Goal: Communication & Community: Connect with others

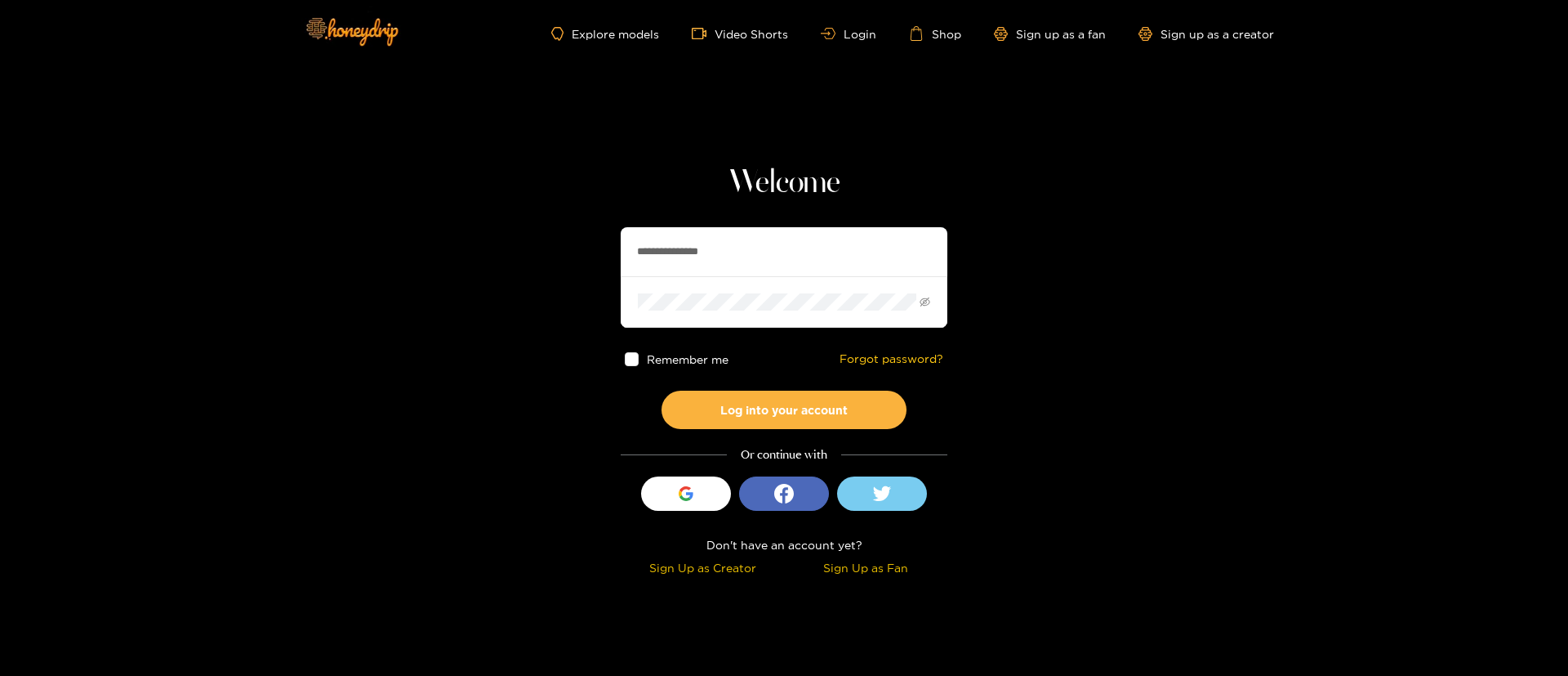
click at [718, 233] on input "**********" at bounding box center [784, 252] width 326 height 49
paste input "text"
type input "*********"
click at [791, 427] on button "Log into your account" at bounding box center [784, 409] width 245 height 38
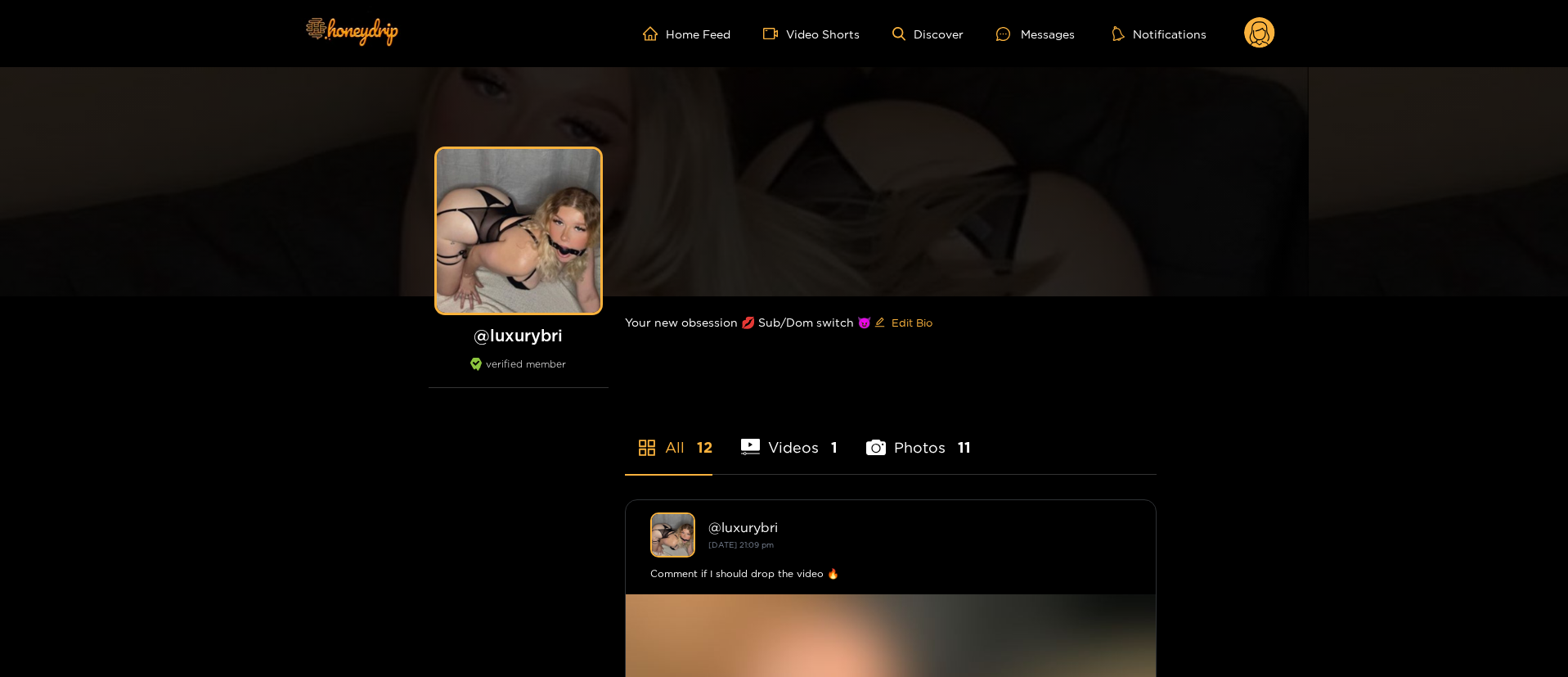
click at [983, 31] on ul "Home Feed Video Shorts Discover Messages Notifications" at bounding box center [958, 34] width 632 height 33
click at [1027, 32] on div "Messages" at bounding box center [1035, 34] width 78 height 19
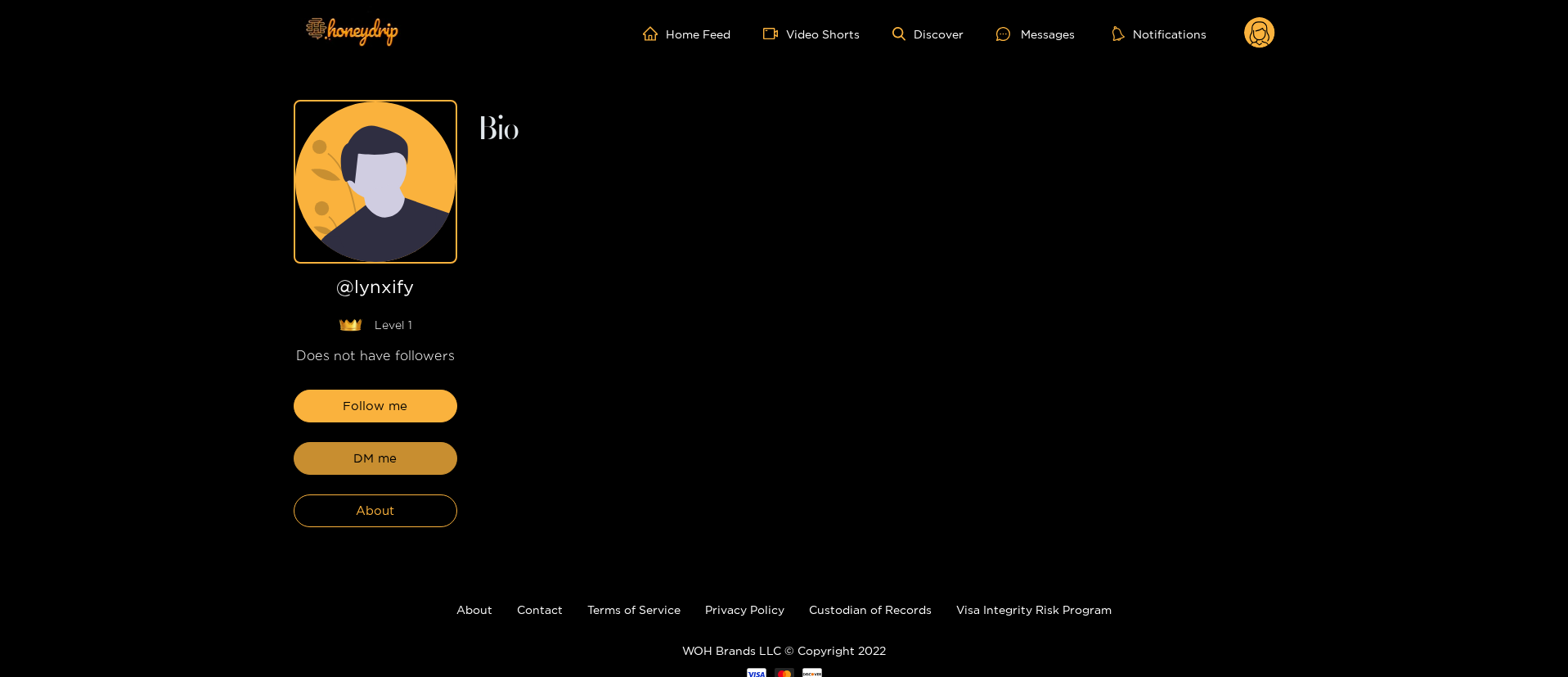
click at [448, 468] on button "DM me" at bounding box center [376, 459] width 164 height 33
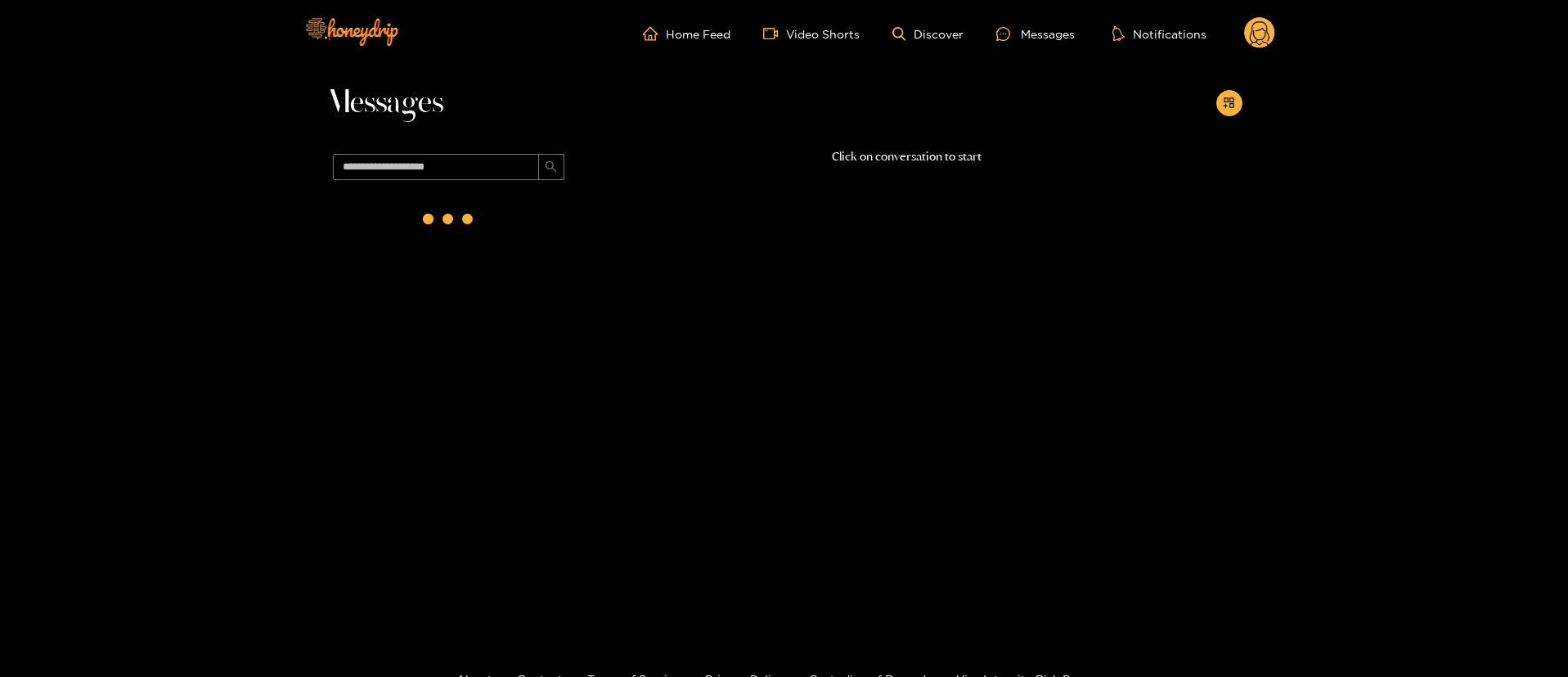
click at [430, 461] on div at bounding box center [448, 386] width 245 height 400
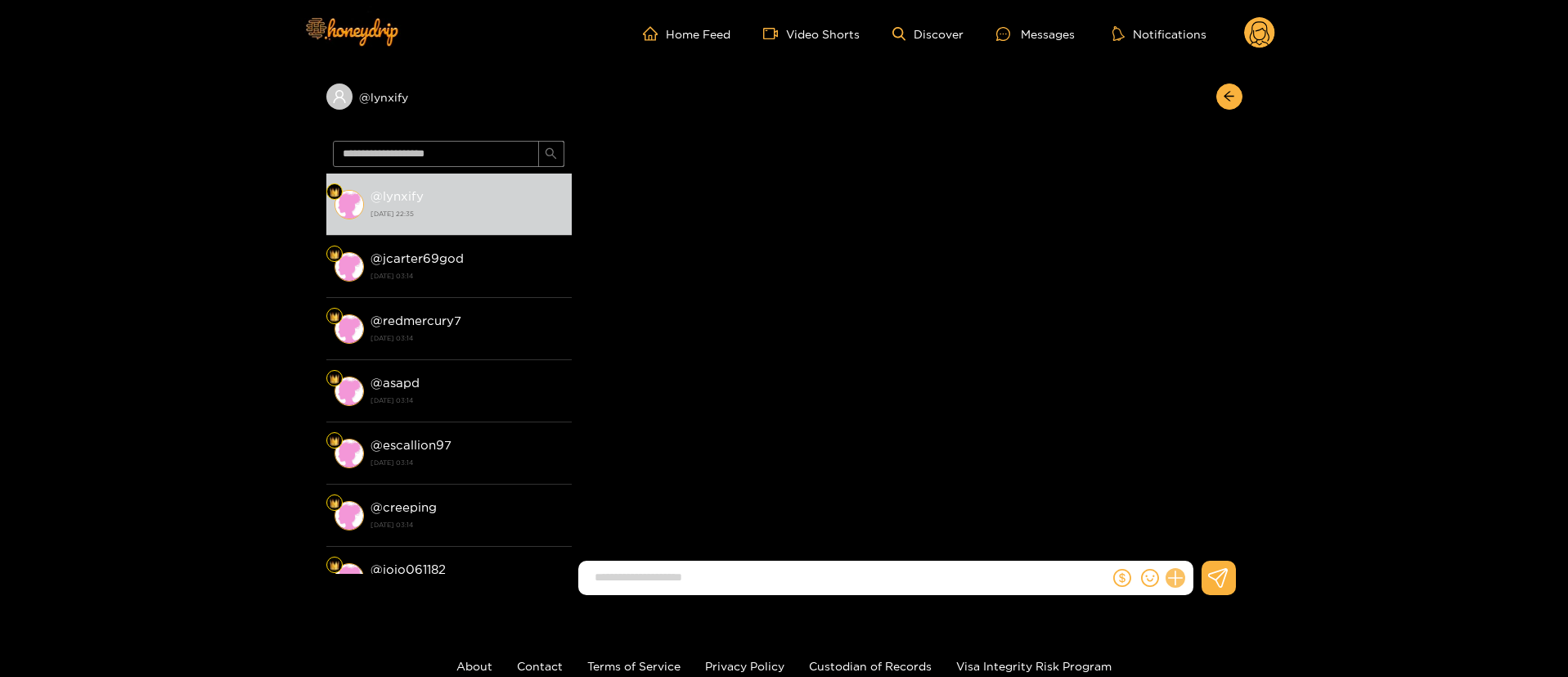
click at [1184, 580] on button at bounding box center [1176, 578] width 28 height 28
click at [1217, 537] on button at bounding box center [1206, 538] width 58 height 37
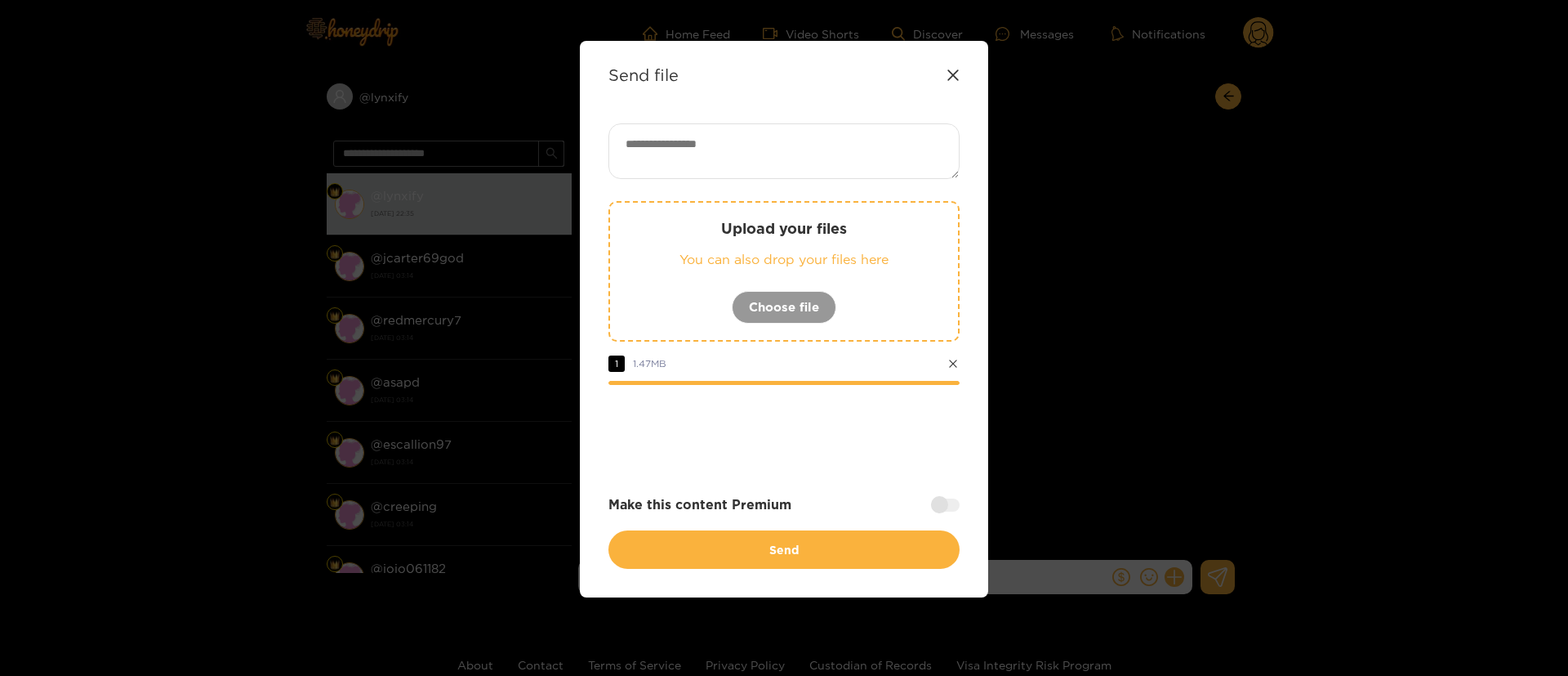
click at [723, 140] on textarea at bounding box center [784, 152] width 351 height 56
paste textarea "**********"
type textarea "**********"
drag, startPoint x: 847, startPoint y: 455, endPoint x: 850, endPoint y: 467, distance: 12.4
click at [846, 455] on div at bounding box center [784, 429] width 351 height 65
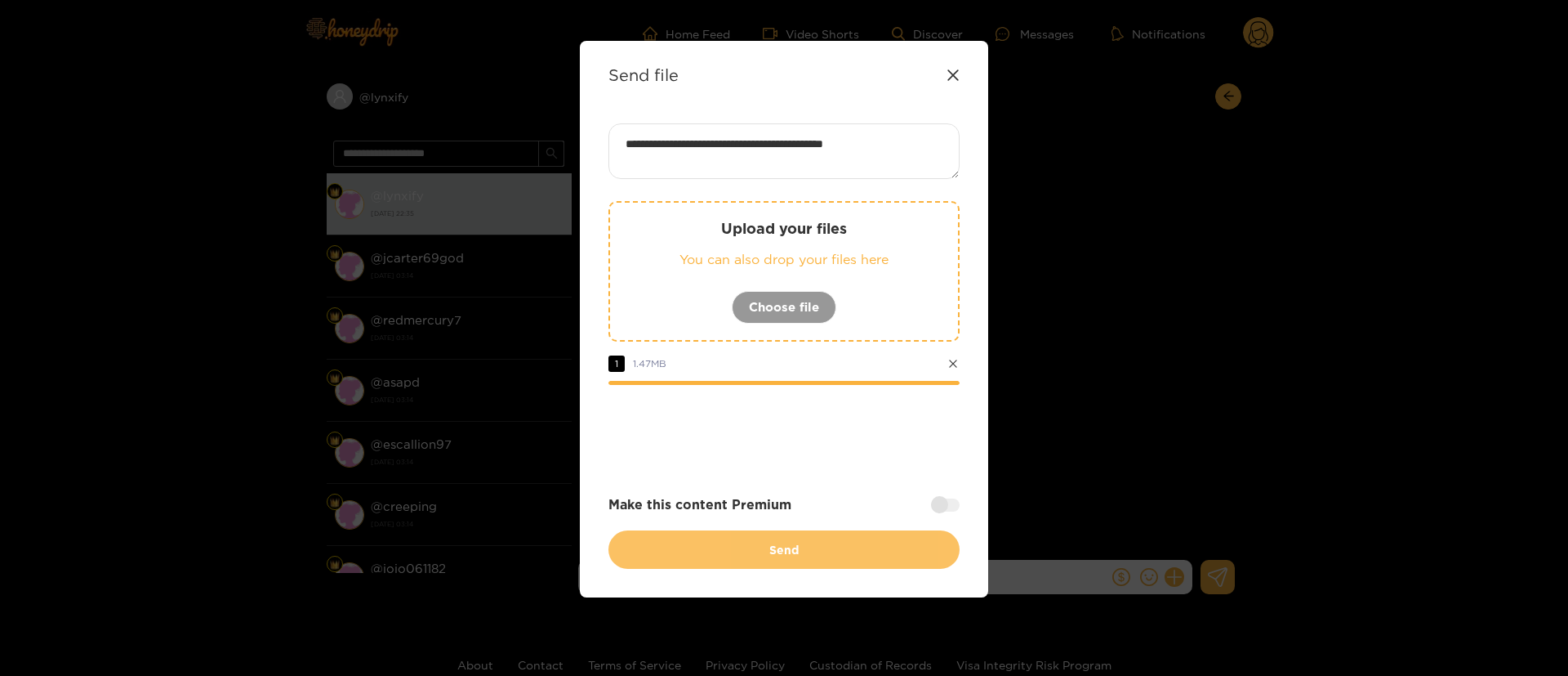
click at [823, 543] on button "Send" at bounding box center [784, 550] width 351 height 38
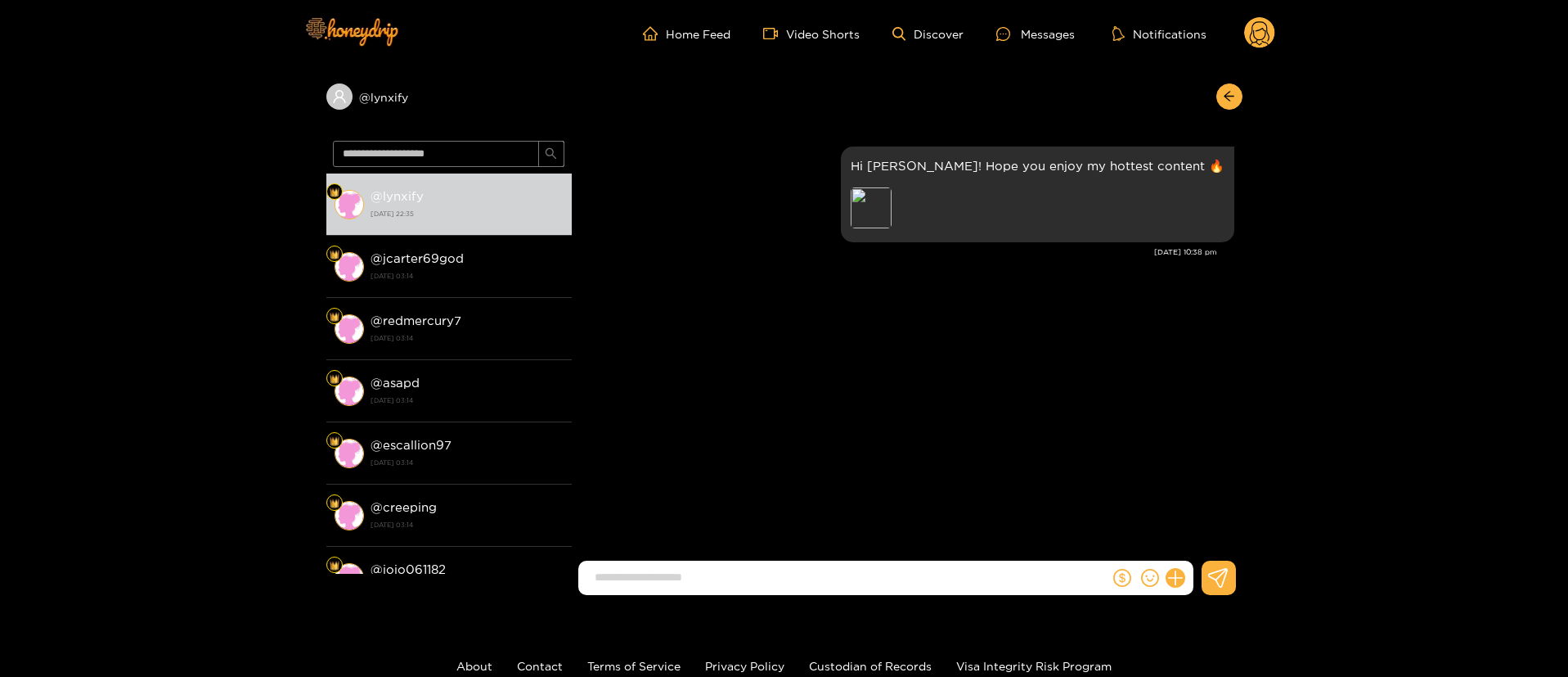
click at [957, 332] on div "Steven Parker Hi sweetie! Hope you enjoy my hottest content 🔥 Preview Aug. 28, …" at bounding box center [907, 350] width 671 height 431
click at [891, 197] on div "Preview" at bounding box center [871, 208] width 41 height 41
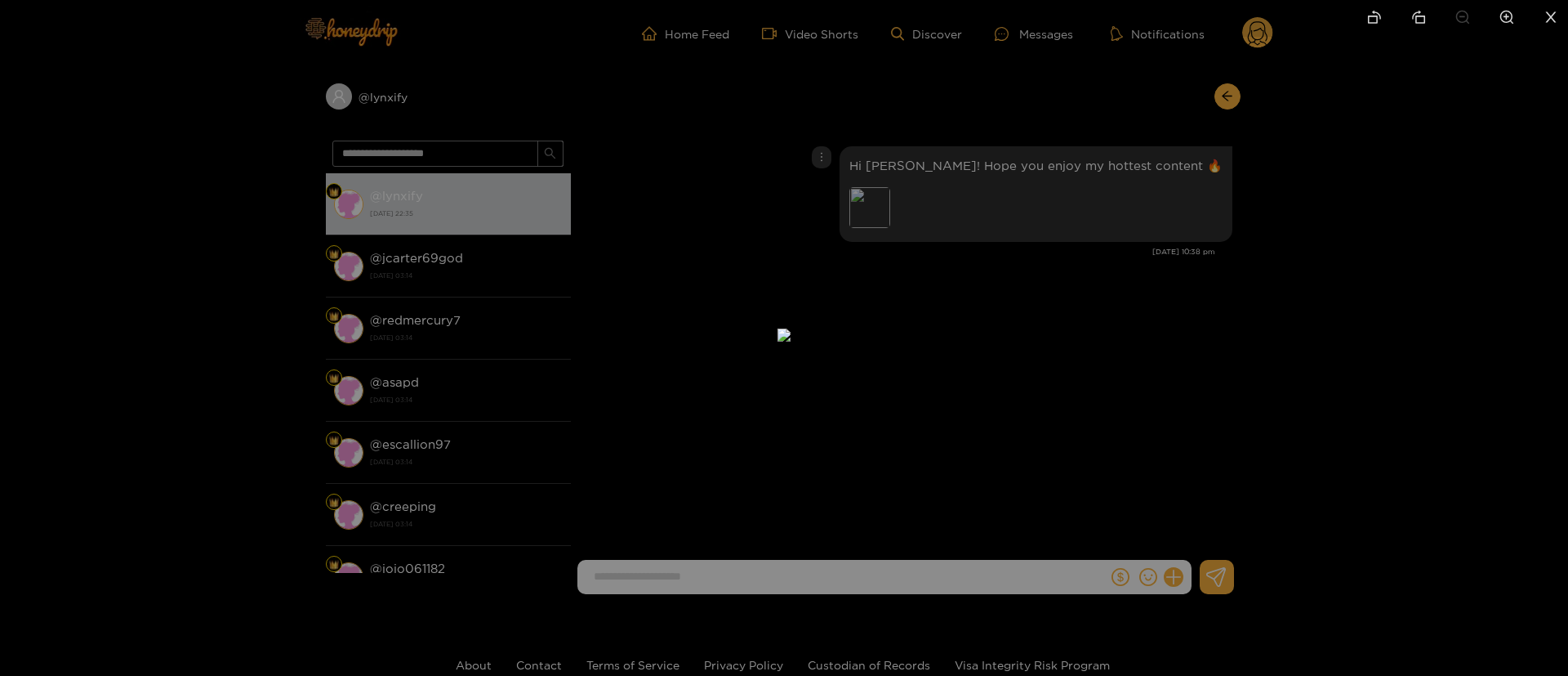
click at [1257, 288] on div at bounding box center [784, 338] width 1568 height 676
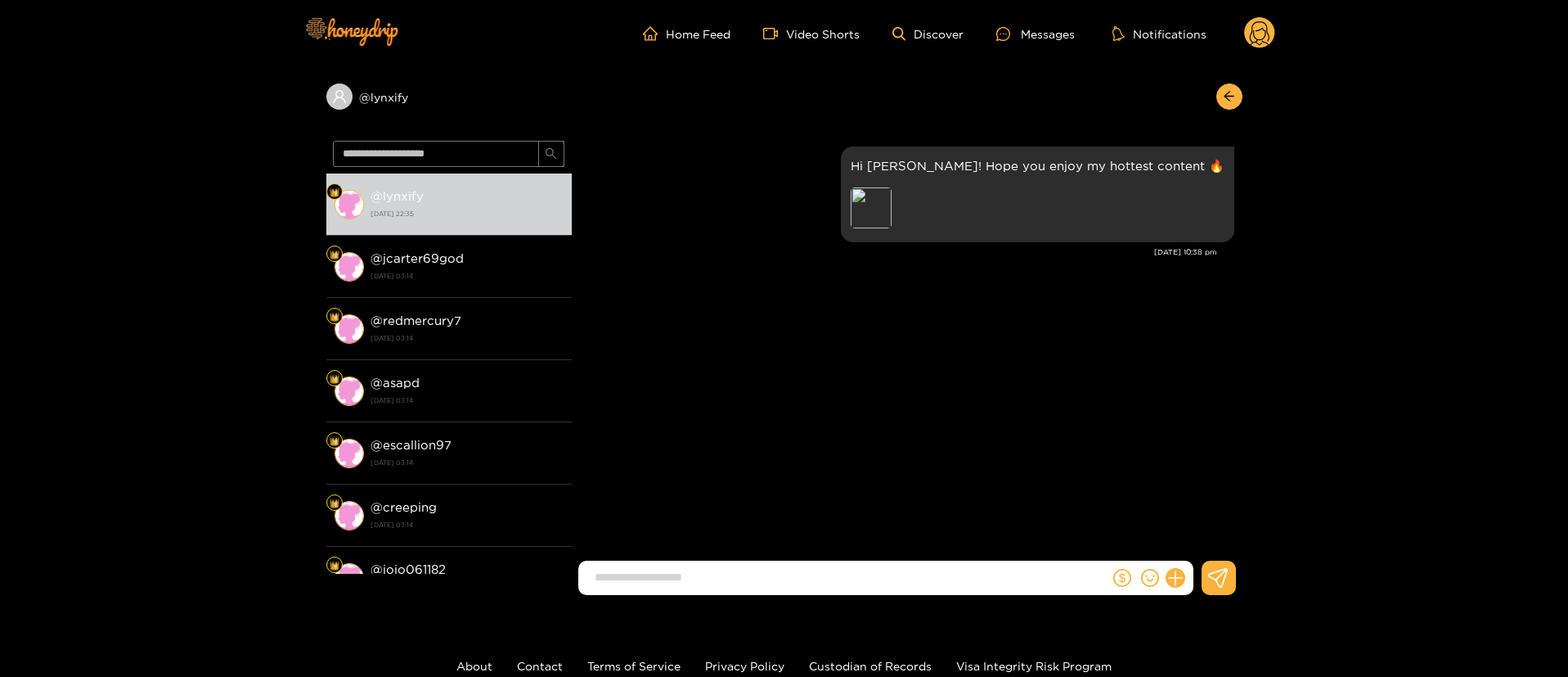
click at [956, 571] on input at bounding box center [848, 577] width 522 height 27
type input "*********"
click at [1183, 580] on button at bounding box center [1176, 578] width 28 height 28
click at [1202, 532] on icon at bounding box center [1205, 537] width 17 height 17
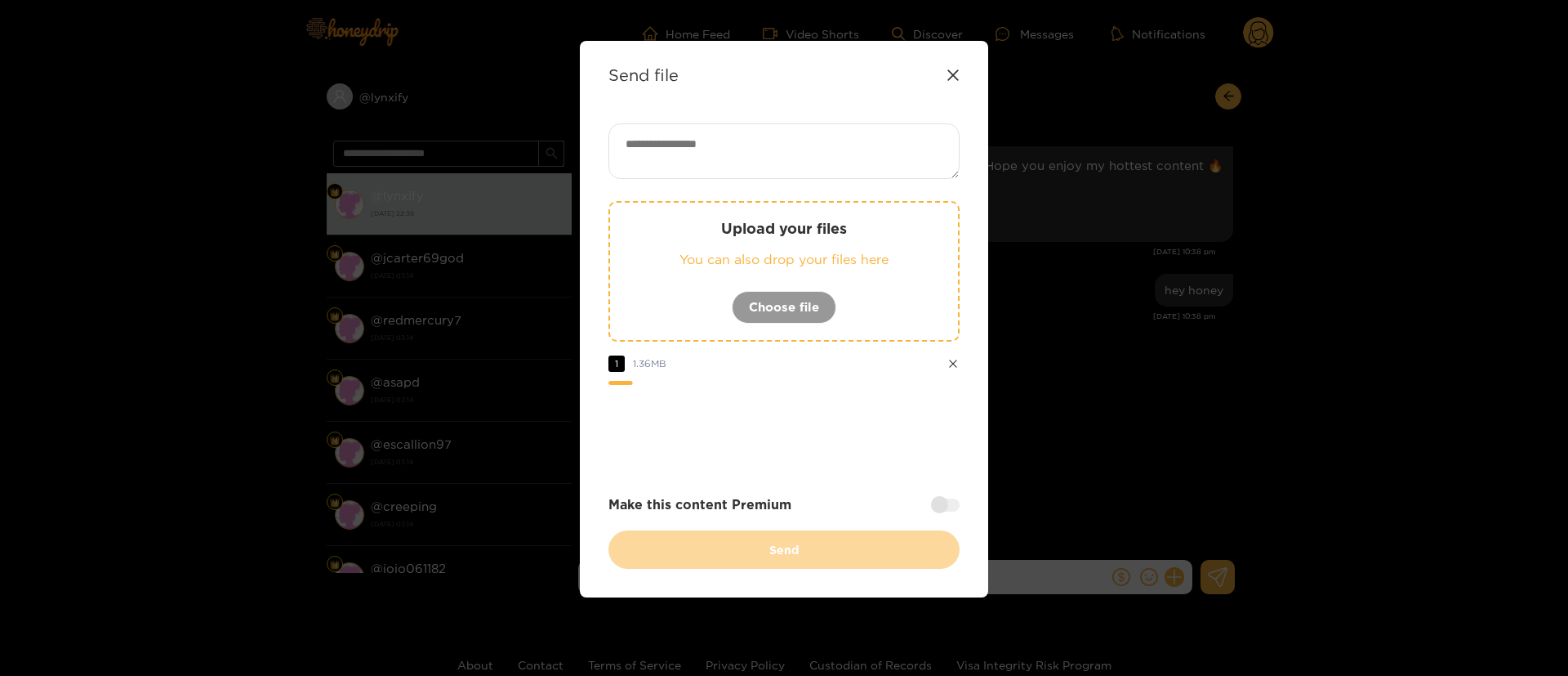
click at [830, 472] on div "Upload your files You can also drop your files here Choose file 1 1.36 MB Make …" at bounding box center [784, 346] width 351 height 445
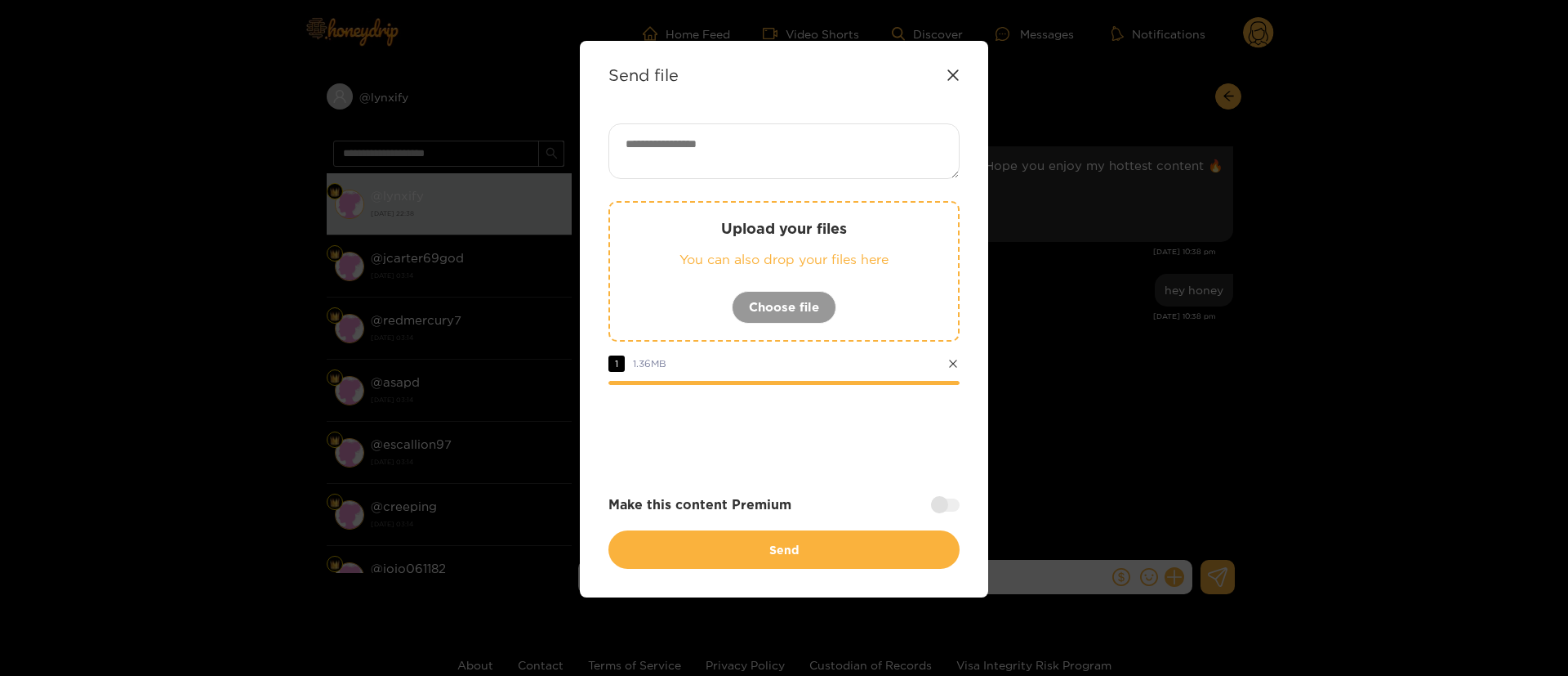
click at [785, 144] on textarea at bounding box center [784, 152] width 351 height 56
paste textarea "**********"
type textarea "**********"
drag, startPoint x: 824, startPoint y: 424, endPoint x: 865, endPoint y: 425, distance: 41.0
click at [824, 425] on div at bounding box center [784, 429] width 351 height 65
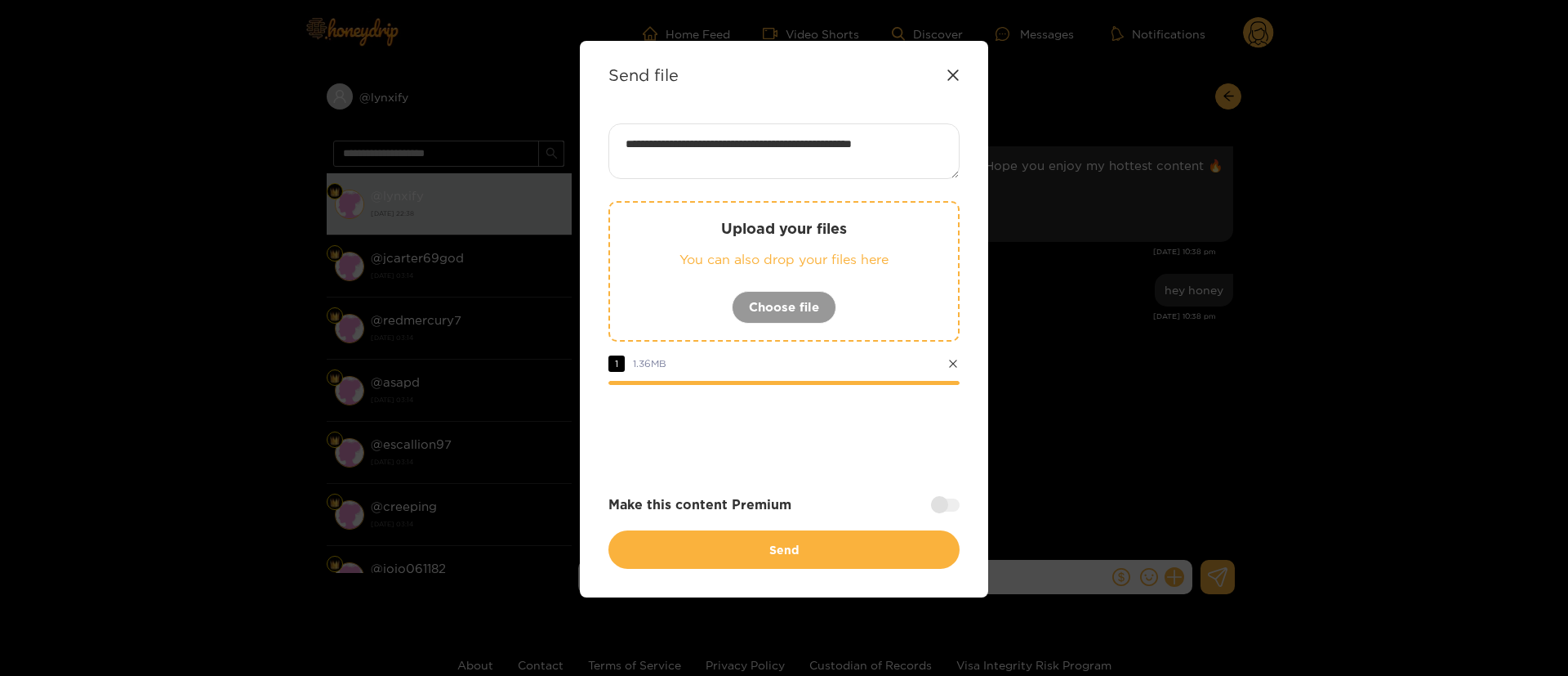
click at [951, 504] on div at bounding box center [945, 504] width 29 height 13
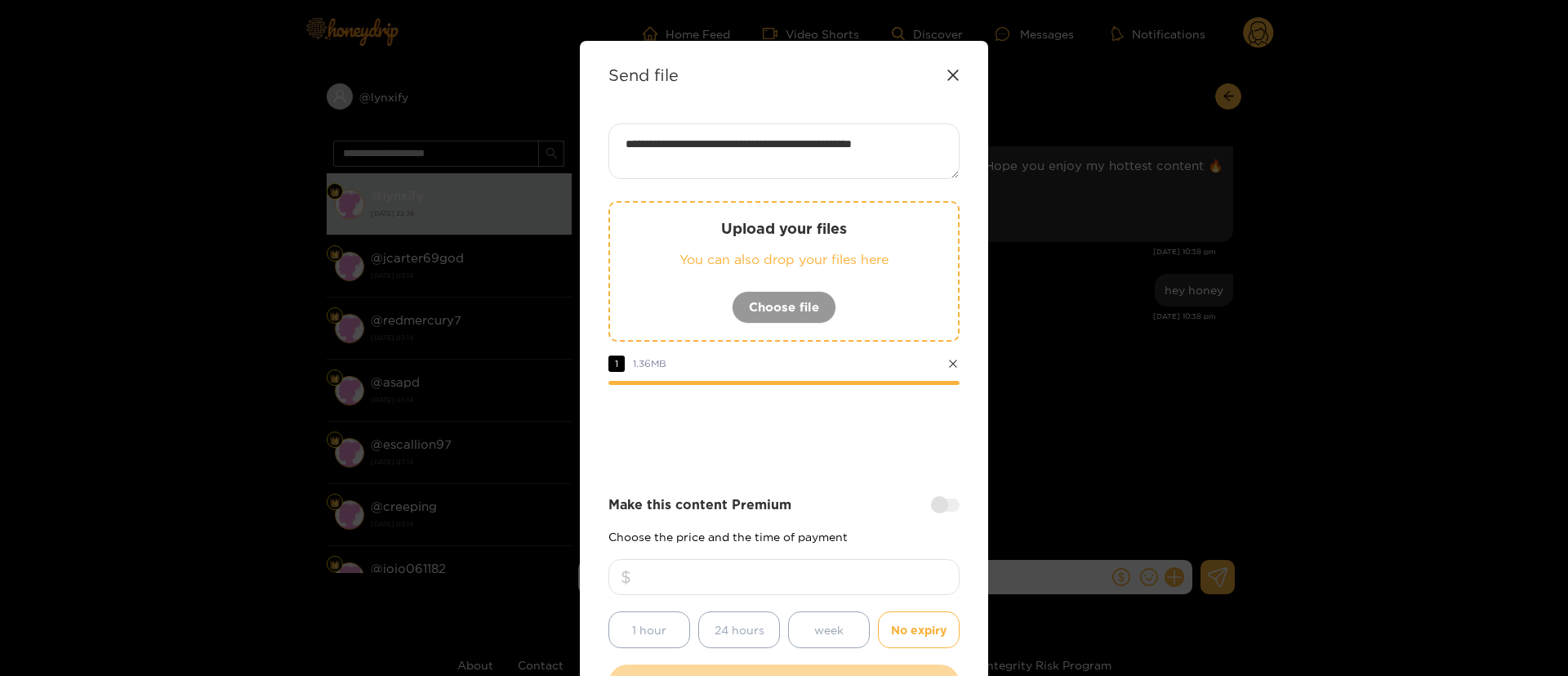
click at [917, 570] on input "number" at bounding box center [784, 577] width 351 height 36
type input "**"
click at [832, 436] on div at bounding box center [784, 429] width 351 height 65
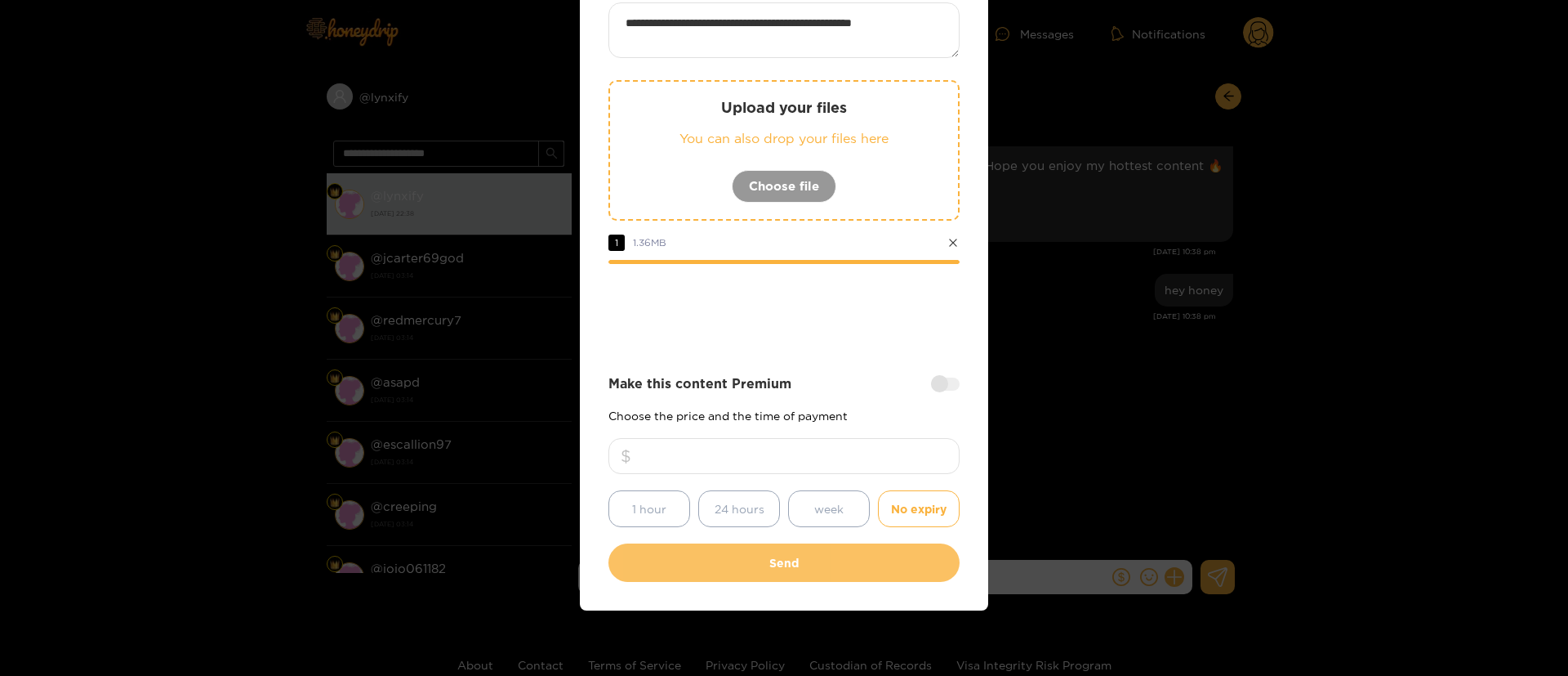
click at [820, 577] on button "Send" at bounding box center [784, 563] width 351 height 38
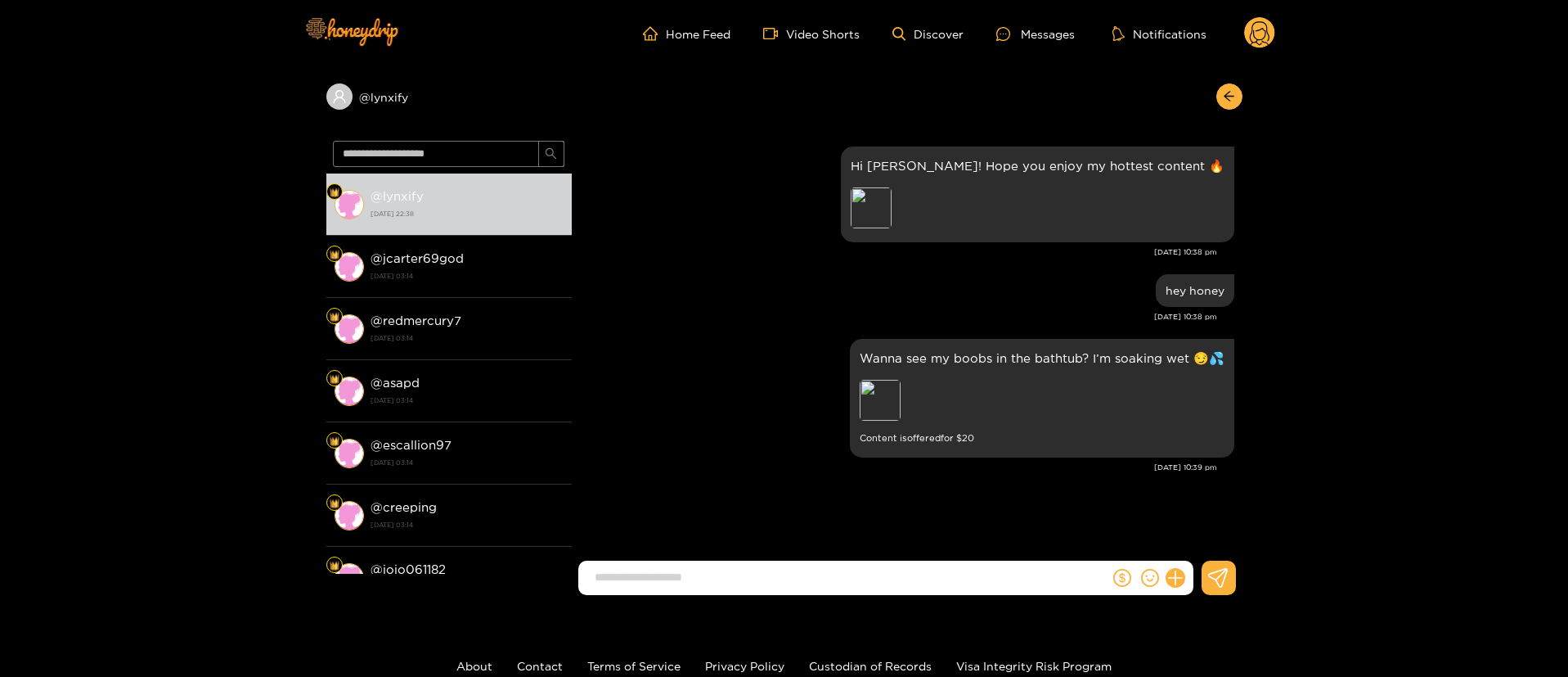
scroll to position [24, 0]
click at [1266, 24] on circle at bounding box center [1260, 33] width 31 height 31
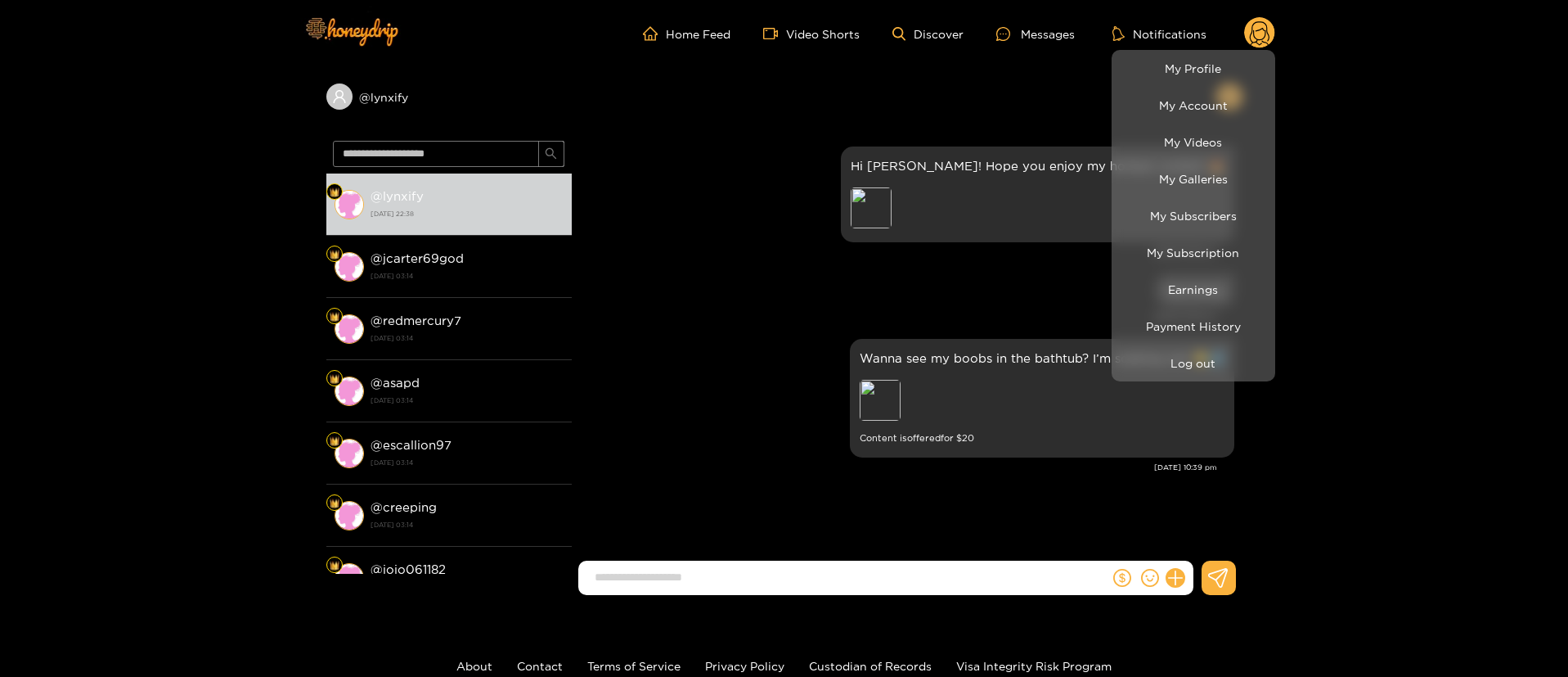
click at [782, 291] on div at bounding box center [784, 338] width 1568 height 677
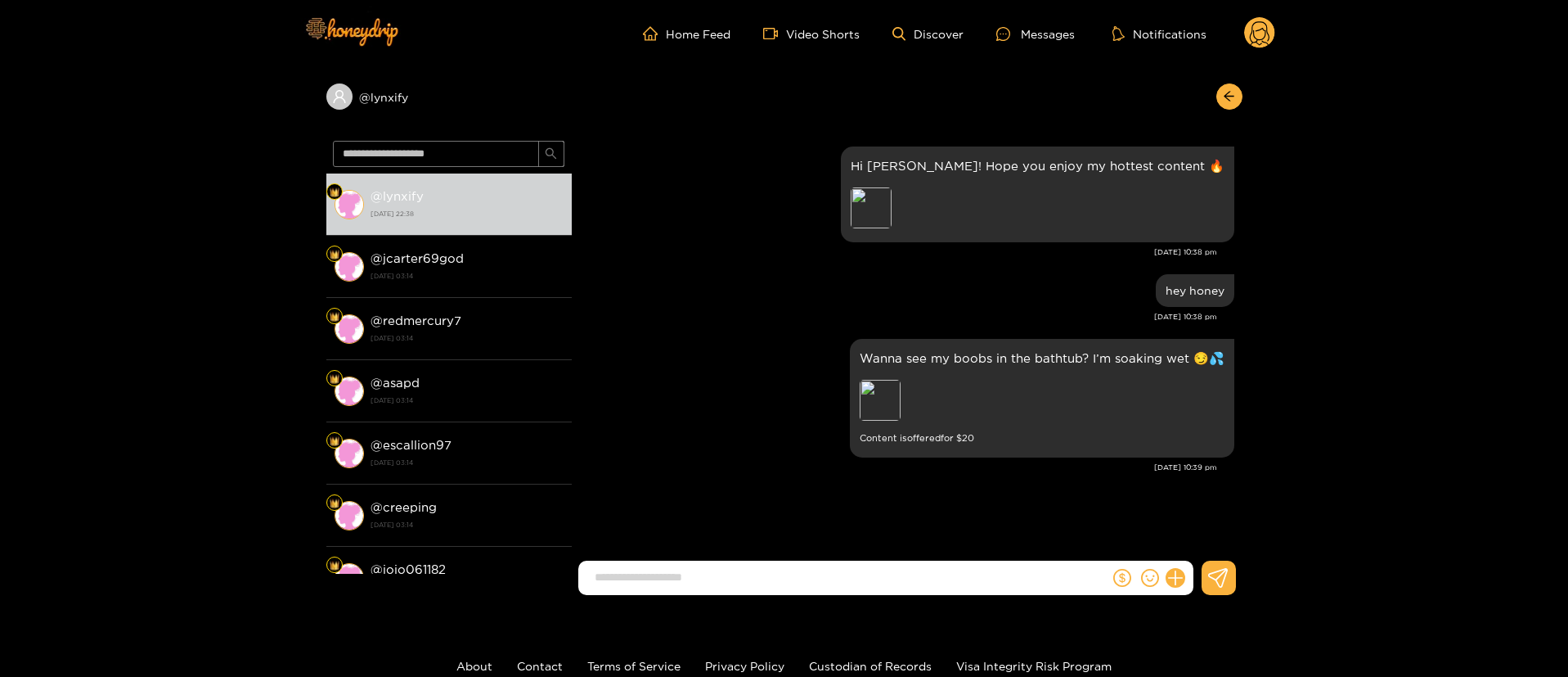
click at [1261, 37] on g at bounding box center [1260, 34] width 31 height 33
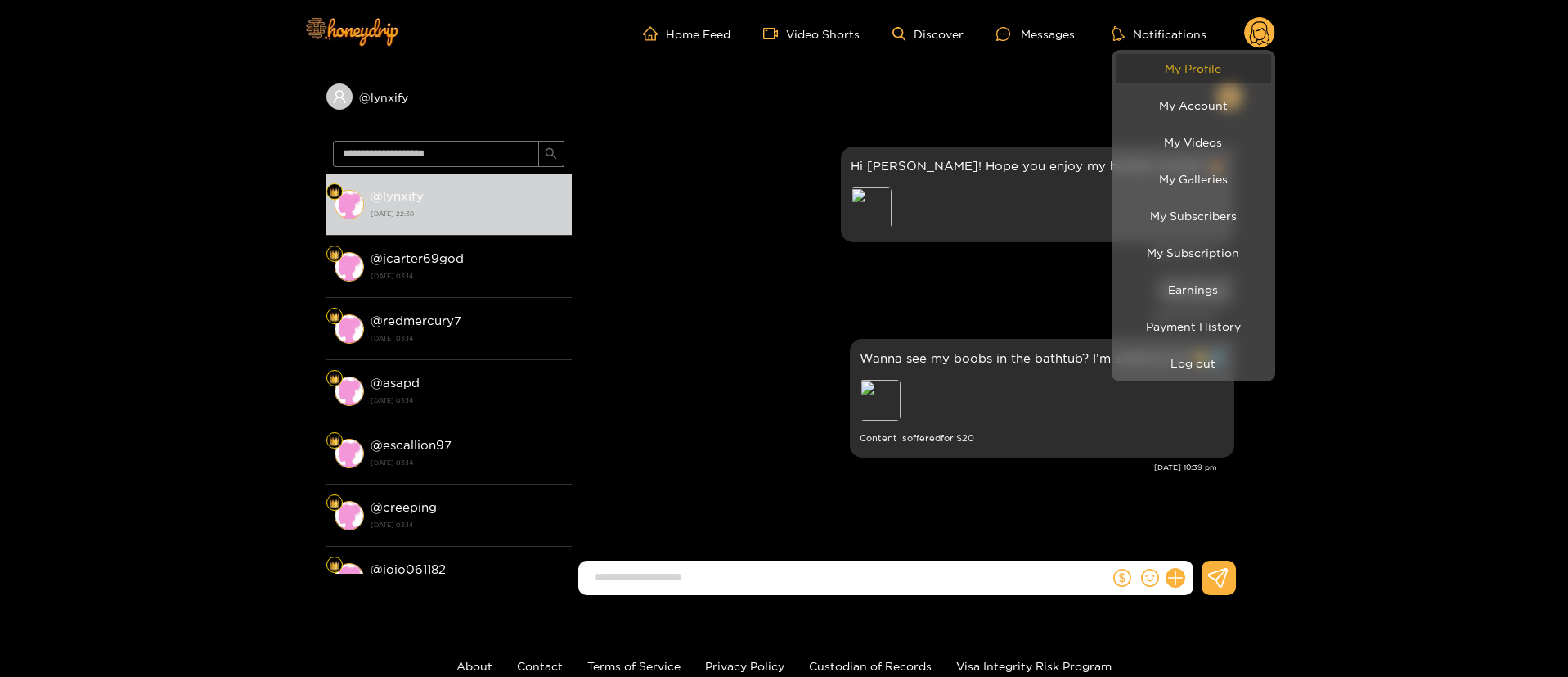
drag, startPoint x: 1237, startPoint y: 53, endPoint x: 1235, endPoint y: 67, distance: 14.1
click at [1237, 58] on link "My Profile" at bounding box center [1193, 68] width 155 height 29
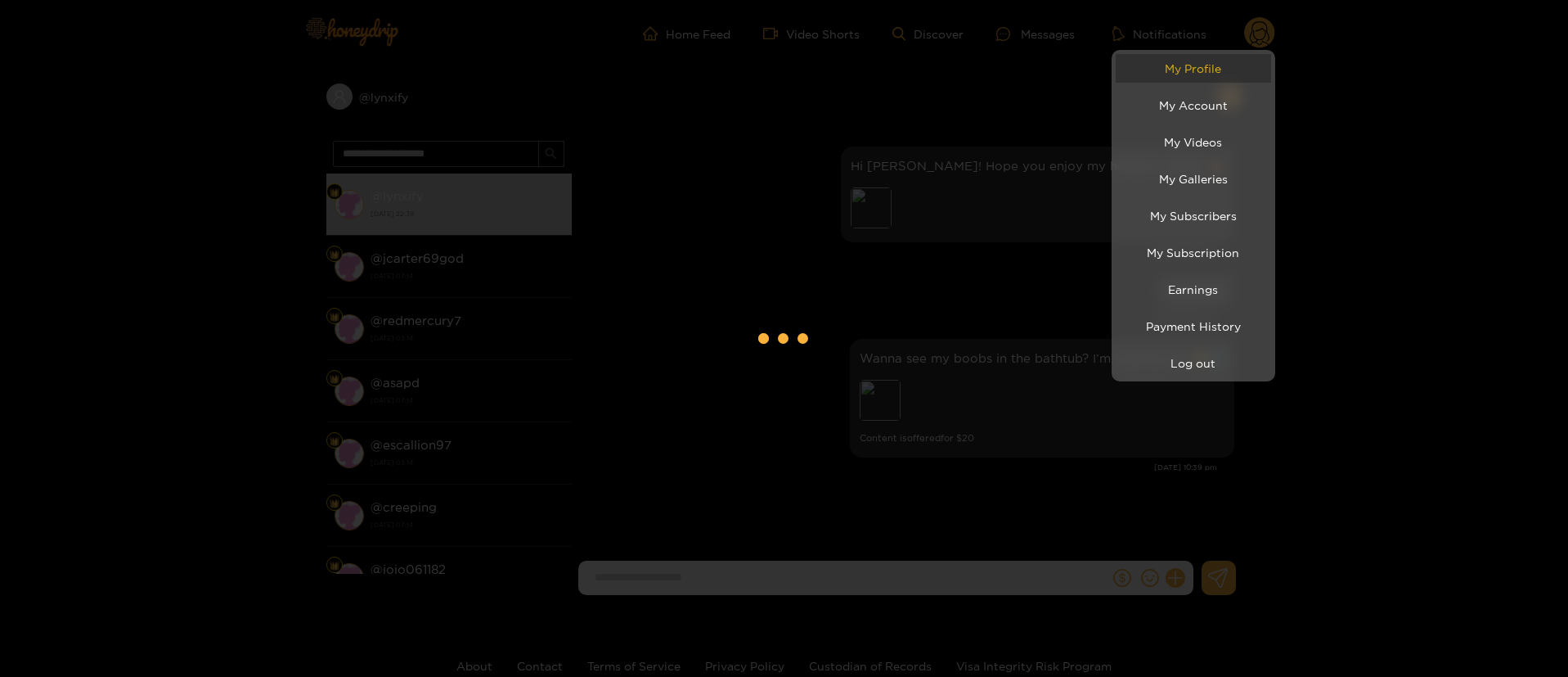
click at [1235, 72] on link "My Profile" at bounding box center [1193, 68] width 155 height 29
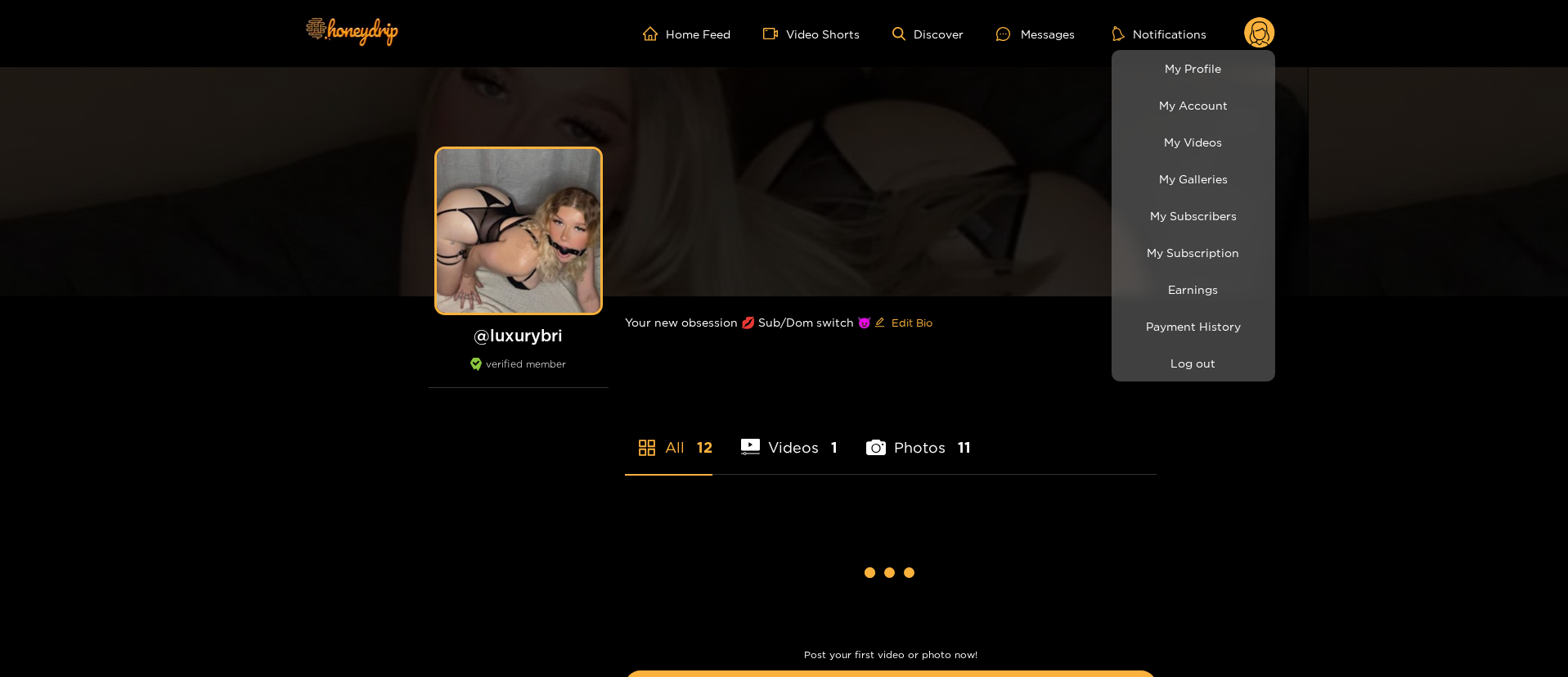
click at [241, 177] on div at bounding box center [784, 338] width 1568 height 677
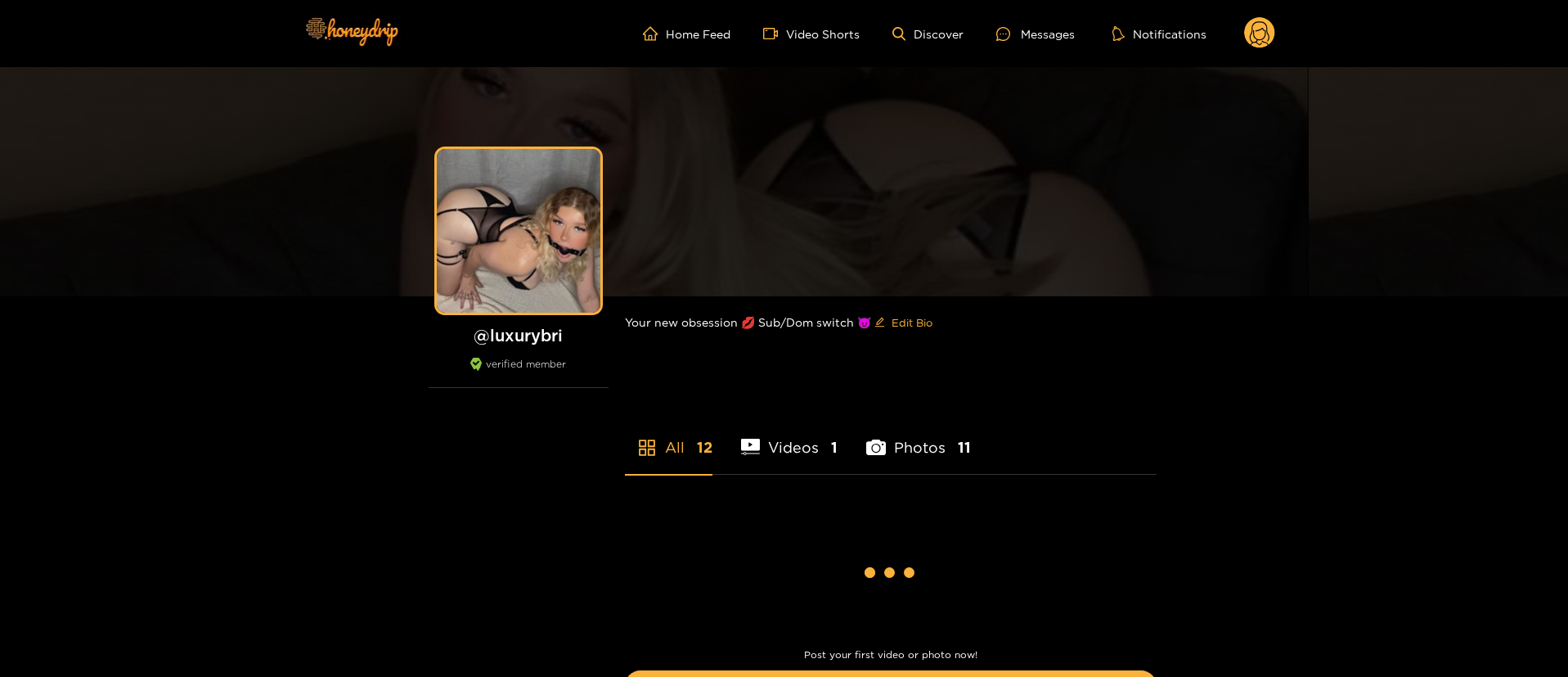
click at [506, 338] on h1 "@ luxurybri" at bounding box center [519, 334] width 180 height 20
click at [506, 338] on h1 "@ luxurybri" at bounding box center [519, 334] width 180 height 20
copy h1 "luxurybri"
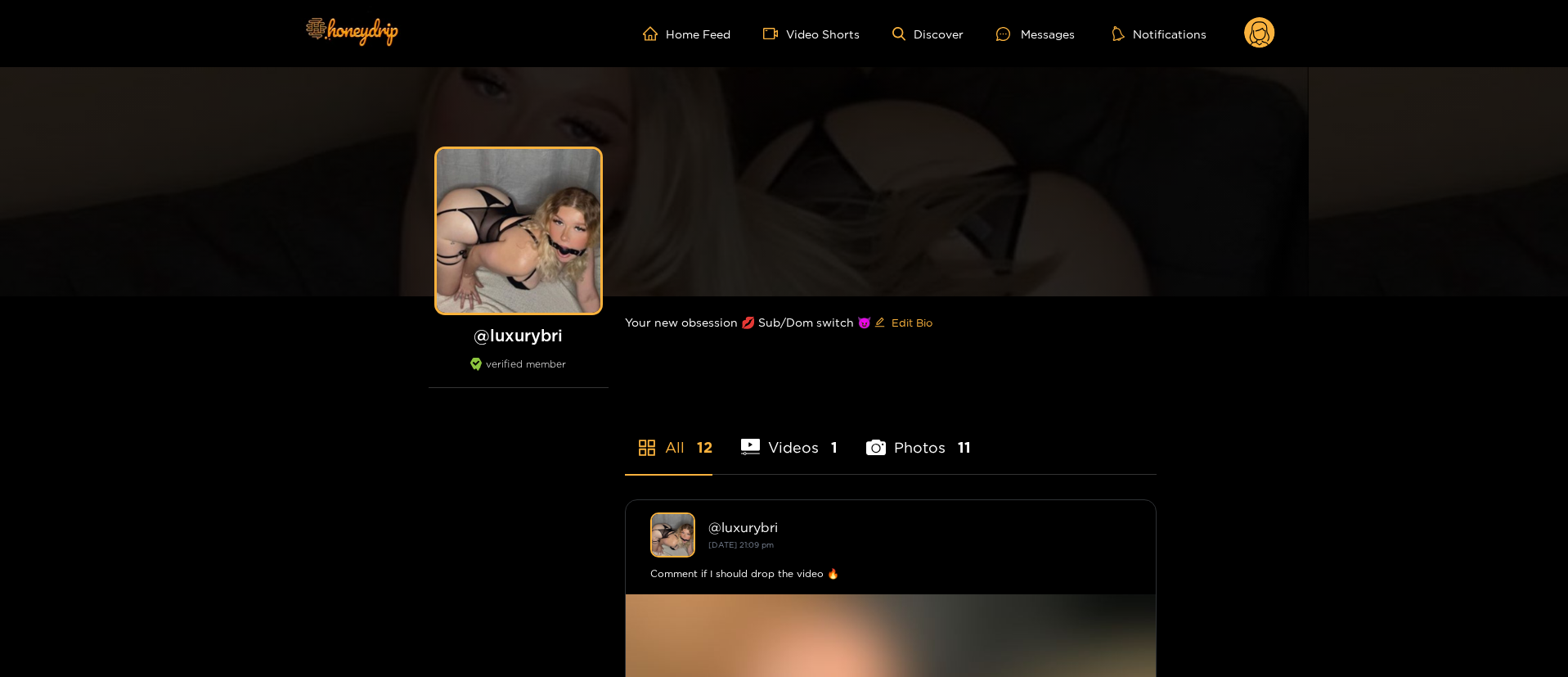
click at [1249, 31] on circle at bounding box center [1260, 33] width 31 height 31
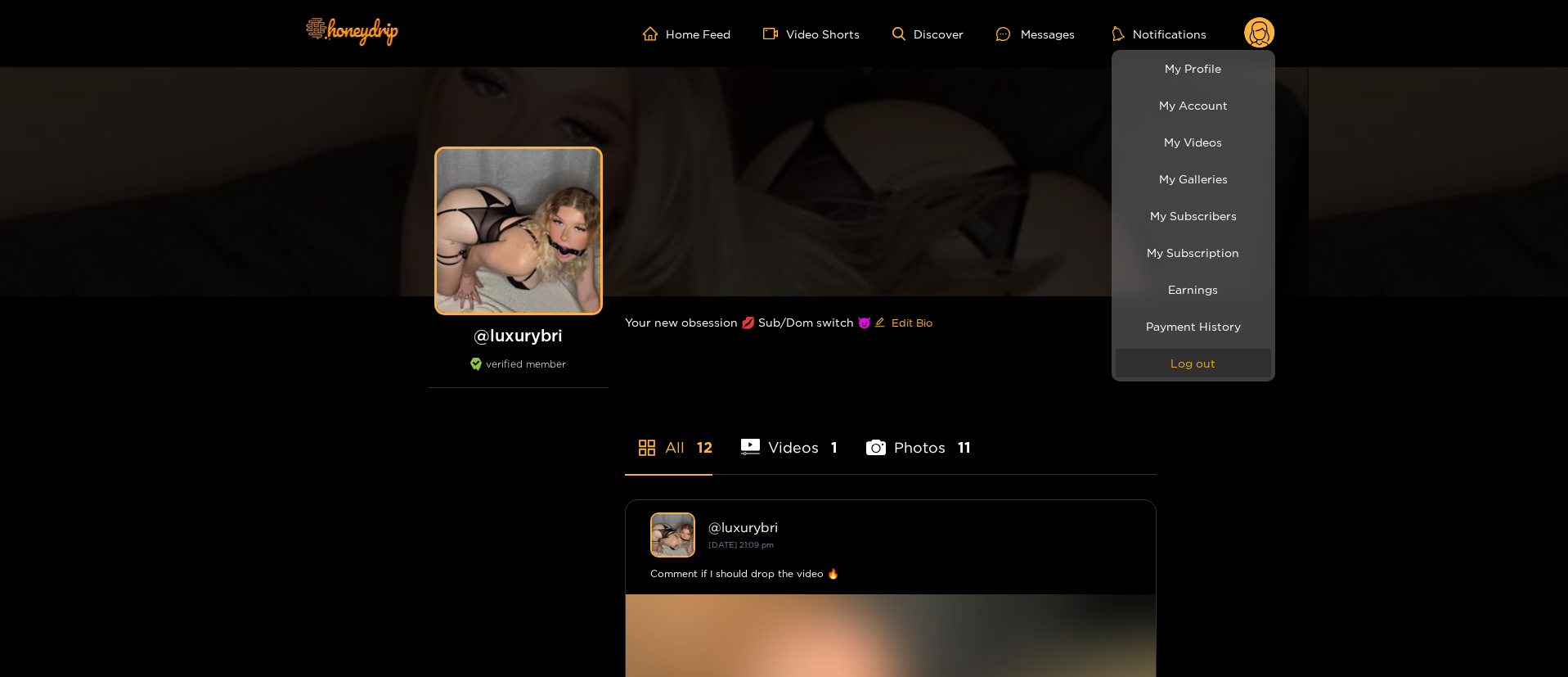
click at [1208, 363] on button "Log out" at bounding box center [1193, 363] width 155 height 29
